Goal: Communication & Community: Answer question/provide support

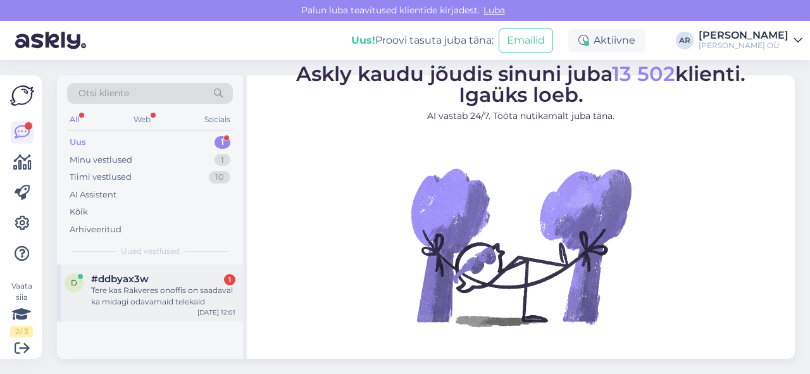
click at [193, 298] on div "Tere kas Rakveres onoffis on saadaval ka midagi odavamaid telekaid" at bounding box center [163, 296] width 144 height 23
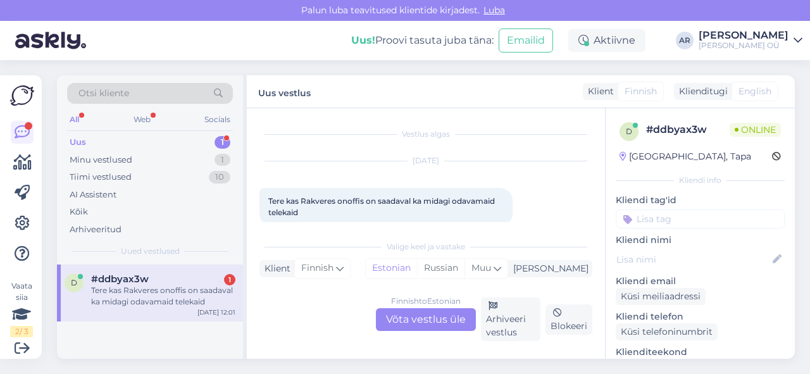
scroll to position [18, 0]
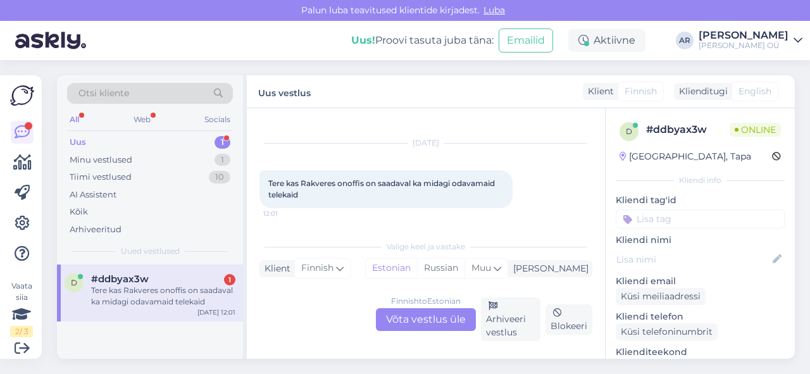
click at [422, 318] on div "Finnish to Estonian Võta vestlus üle" at bounding box center [426, 319] width 100 height 23
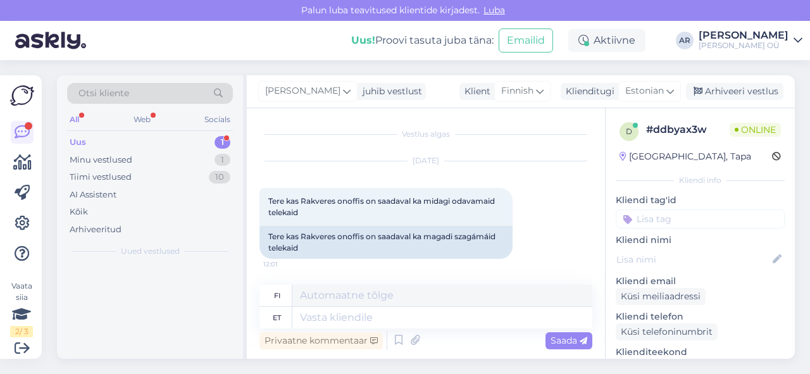
scroll to position [0, 0]
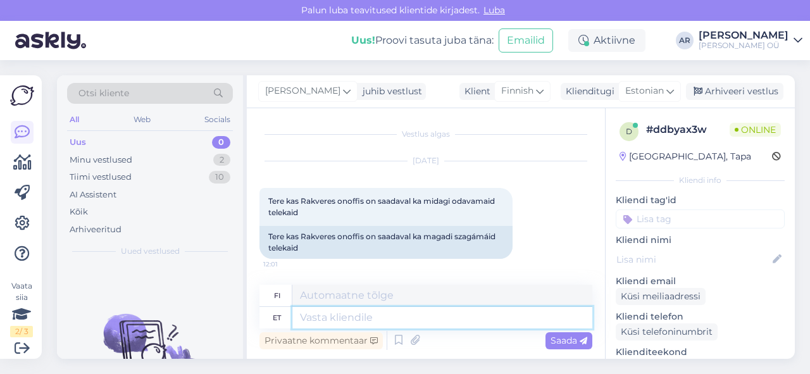
click at [405, 314] on textarea at bounding box center [442, 318] width 300 height 22
click at [400, 313] on textarea at bounding box center [442, 318] width 300 height 22
type textarea "Tere!"
type textarea "Hei!"
type textarea "Tere! [GEOGRAPHIC_DATA]"
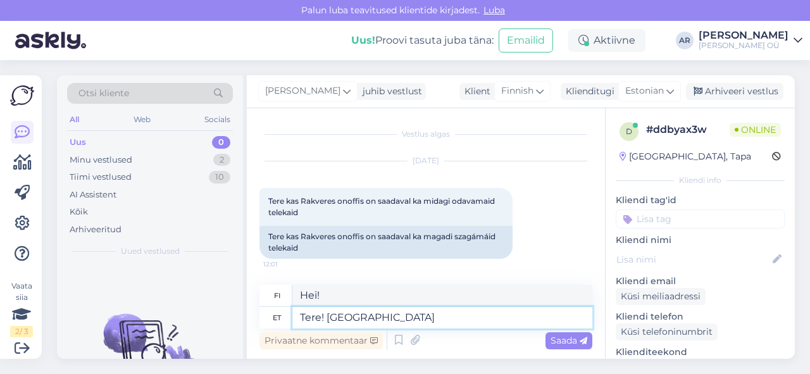
type textarea "Hei! [GEOGRAPHIC_DATA]"
type textarea "Tere! Rakvere ONOFF"
type textarea "Hei! Rakvere ONOFF"
type textarea "Tere! Rakvere ONOFF on"
type textarea "Hei! Rakvere ONOFF on"
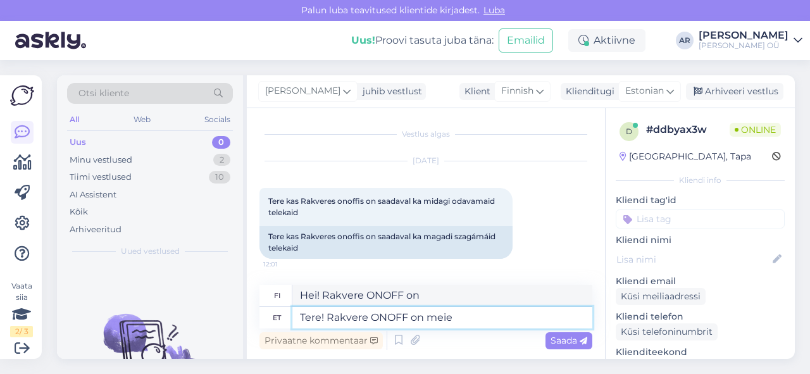
type textarea "Tere! Rakvere ONOFF on meie"
type textarea "Hei! Rakvere ONOFF on meidän"
type textarea "Tere! Rakvere ONOFF on meie fransiiz"
type textarea "Hei! Rakvere ONOFF on franchisingimme"
type textarea "Tere! Rakvere ONOFF on meie fransiiz,"
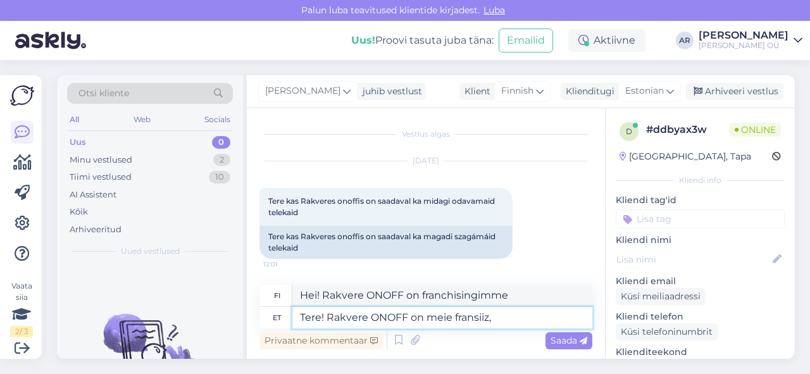
type textarea "Hei! Rakvere ONOFF on franchisingimme,"
type textarea "Tere! Rakvere ONOFF on meie fransiiz, me e"
type textarea "Hei! Rakvere ONOFF on franchising-yrityksemme."
type textarea "Tere! Rakvere ONOFF on meie fransiiz, me ei"
type textarea "Hei! Rakvere ONOFF on franchising-yrityksemme, emmekä me"
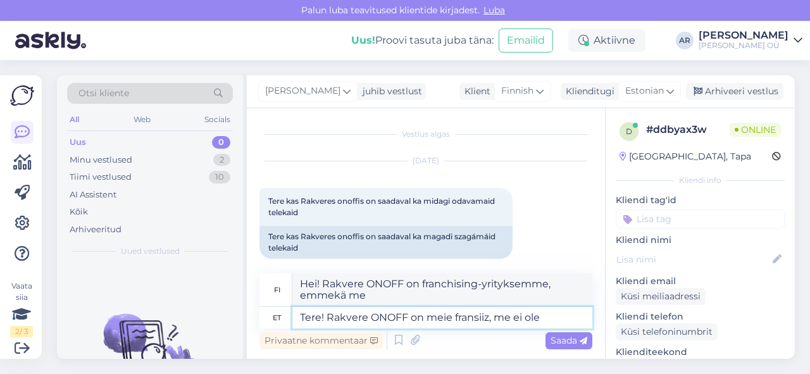
type textarea "Tere! Rakvere ONOFF on meie fransiiz, me ei ole"
type textarea "Hei! Rakvere ONOFF on franchising-yrityksemme, emme ole"
type textarea "Tere! Rakvere ONOFF on meie fransiiz, me ei ole seotud"
type textarea "Hei! Rakvere ONOFF on franchising-yrityksemme, emmekä ole sidoksissa mihinkään."
type textarea "Tere! Rakvere ONOFF on meie fransiiz, me ei ole seotud"
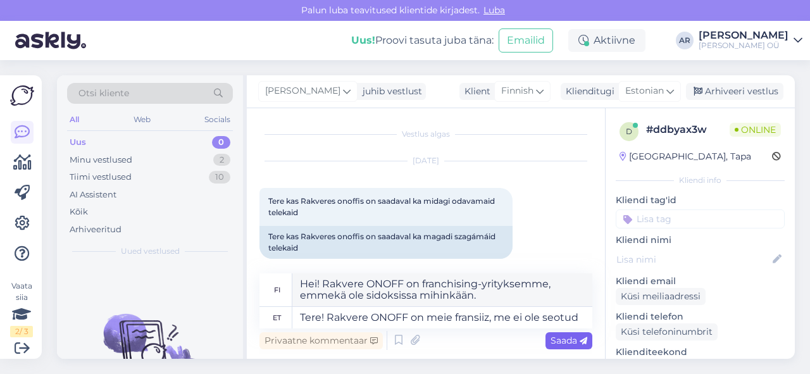
click at [572, 341] on span "Saada" at bounding box center [569, 340] width 37 height 11
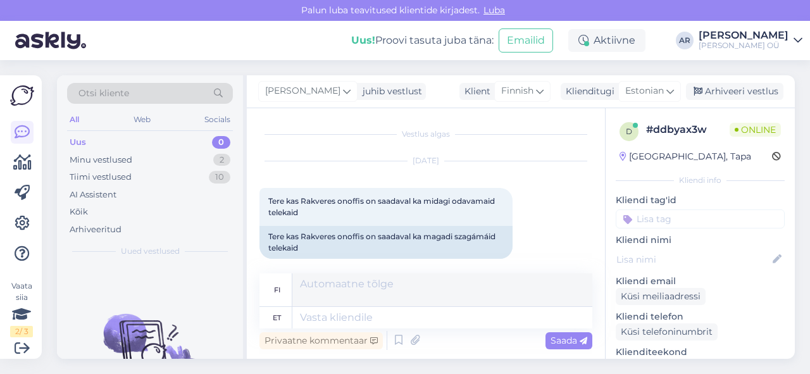
scroll to position [86, 0]
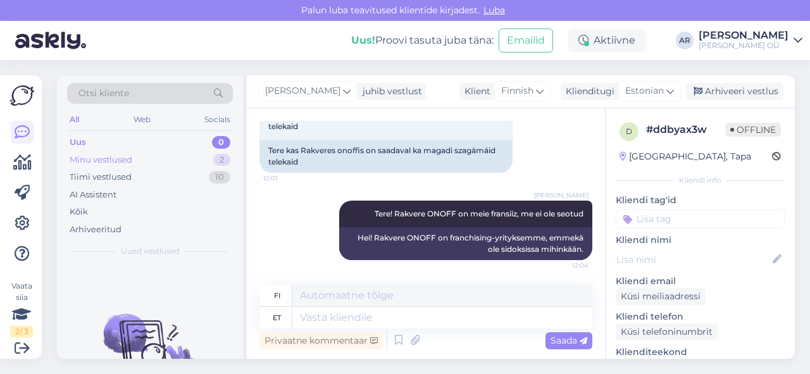
click at [175, 162] on div "Minu vestlused 2" at bounding box center [150, 160] width 166 height 18
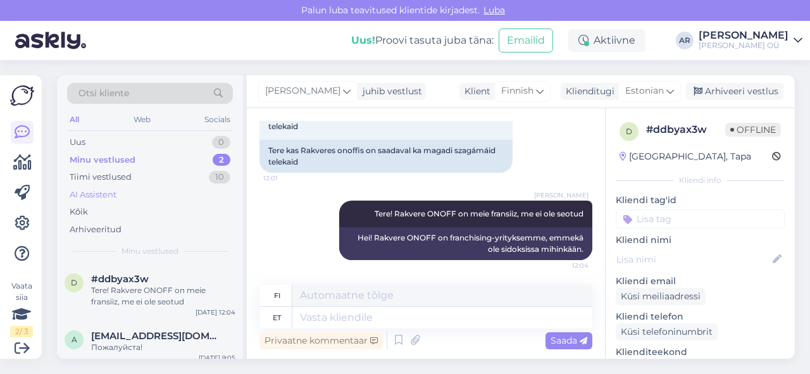
click at [184, 187] on div "AI Assistent" at bounding box center [150, 195] width 166 height 18
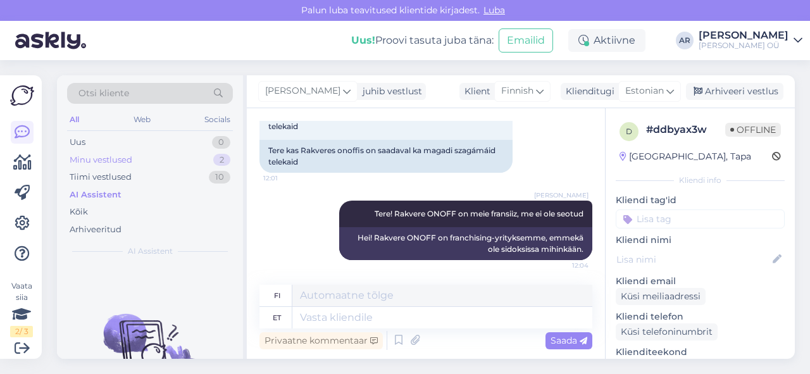
click at [191, 160] on div "Minu vestlused 2" at bounding box center [150, 160] width 166 height 18
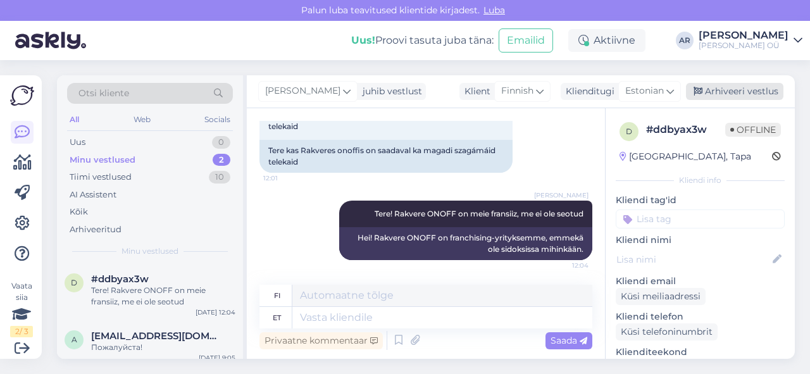
click at [745, 83] on div "Arhiveeri vestlus" at bounding box center [734, 91] width 97 height 17
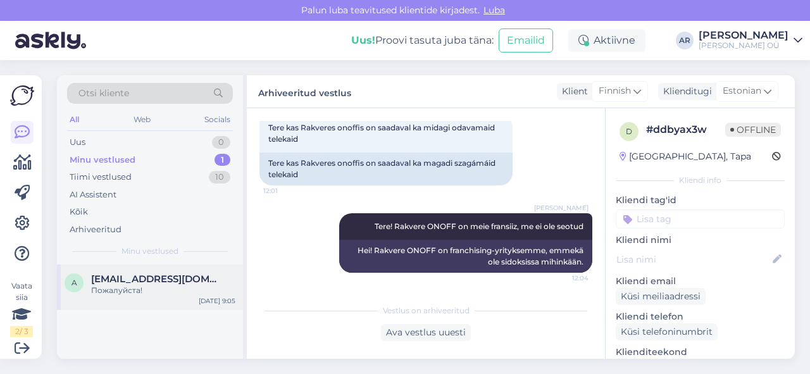
click at [215, 299] on div "[DATE] 9:05" at bounding box center [217, 300] width 37 height 9
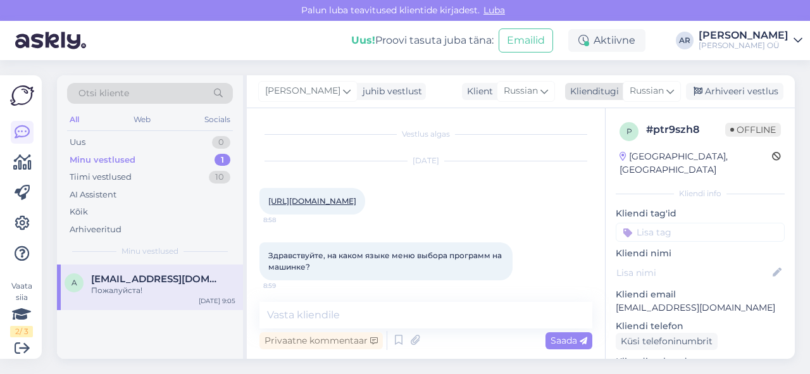
scroll to position [539, 0]
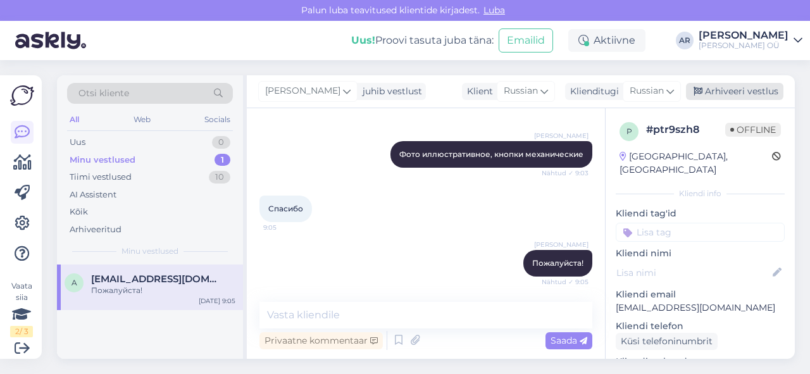
click at [727, 94] on div "Arhiveeri vestlus" at bounding box center [734, 91] width 97 height 17
